Goal: Transaction & Acquisition: Purchase product/service

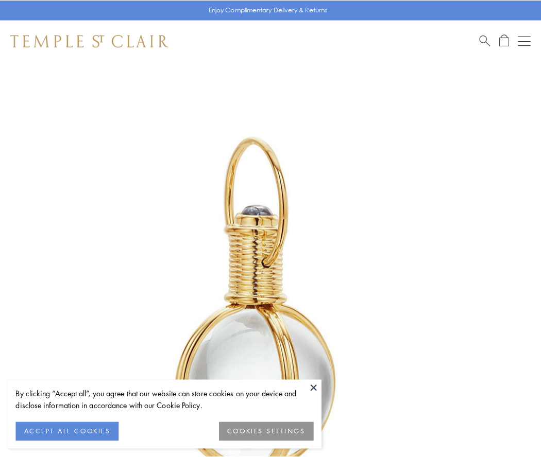
scroll to position [269, 0]
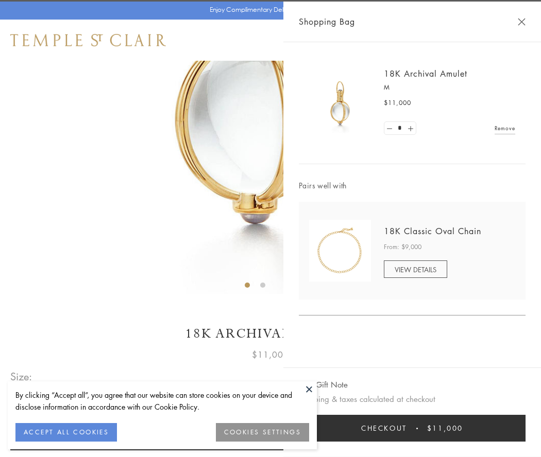
click at [412, 428] on button "Checkout $11,000" at bounding box center [412, 428] width 227 height 27
